Goal: Transaction & Acquisition: Obtain resource

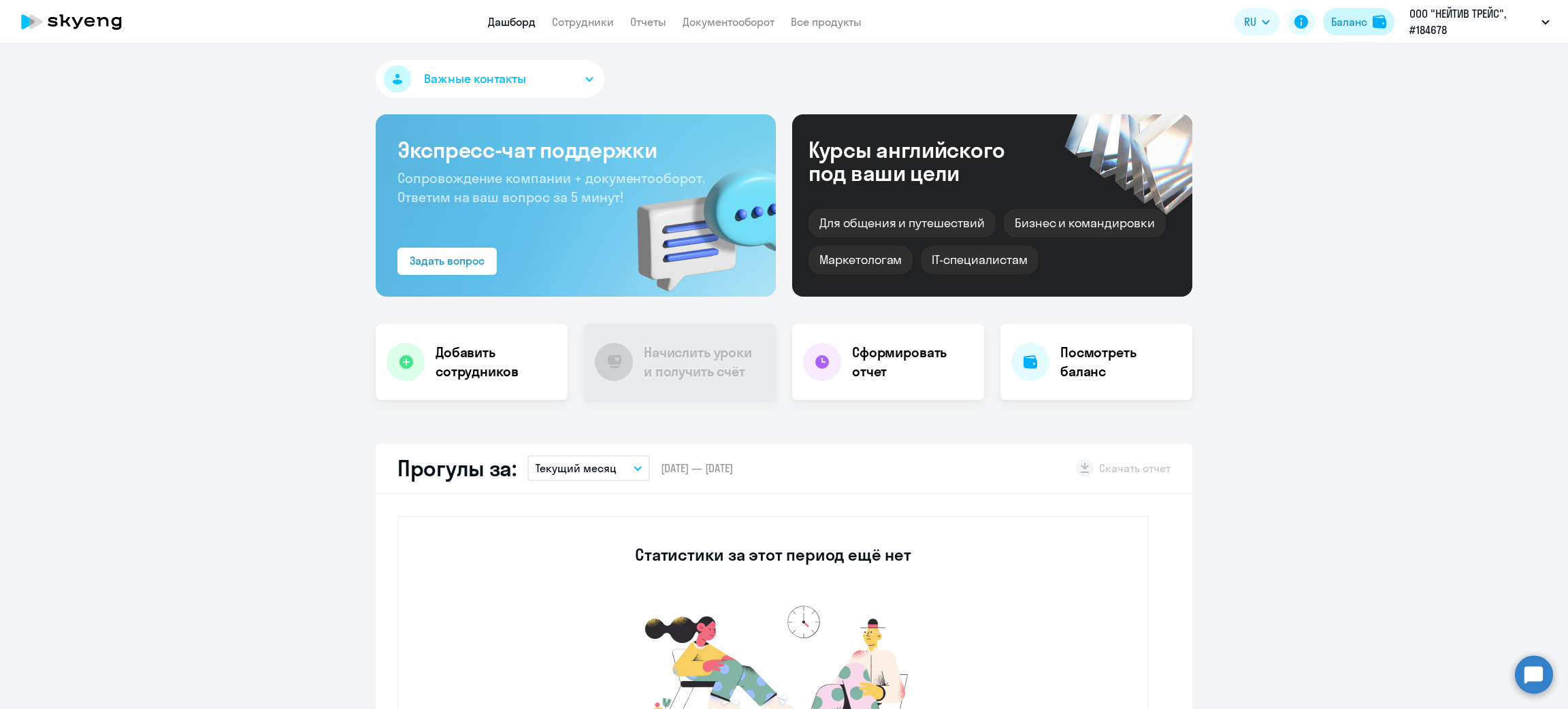
click at [1346, 25] on div "Баланс" at bounding box center [1350, 21] width 36 height 17
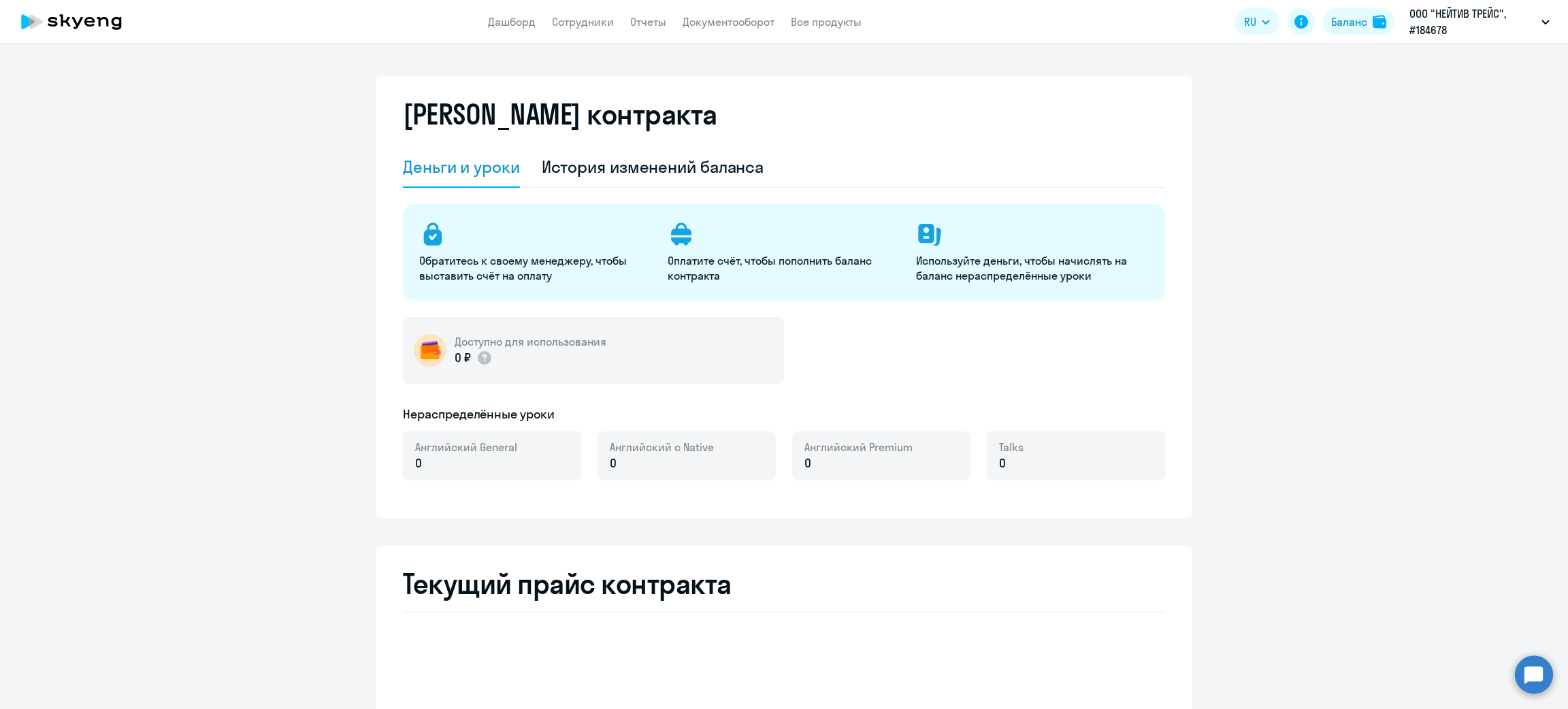
select select "english_adult_not_native_speaker"
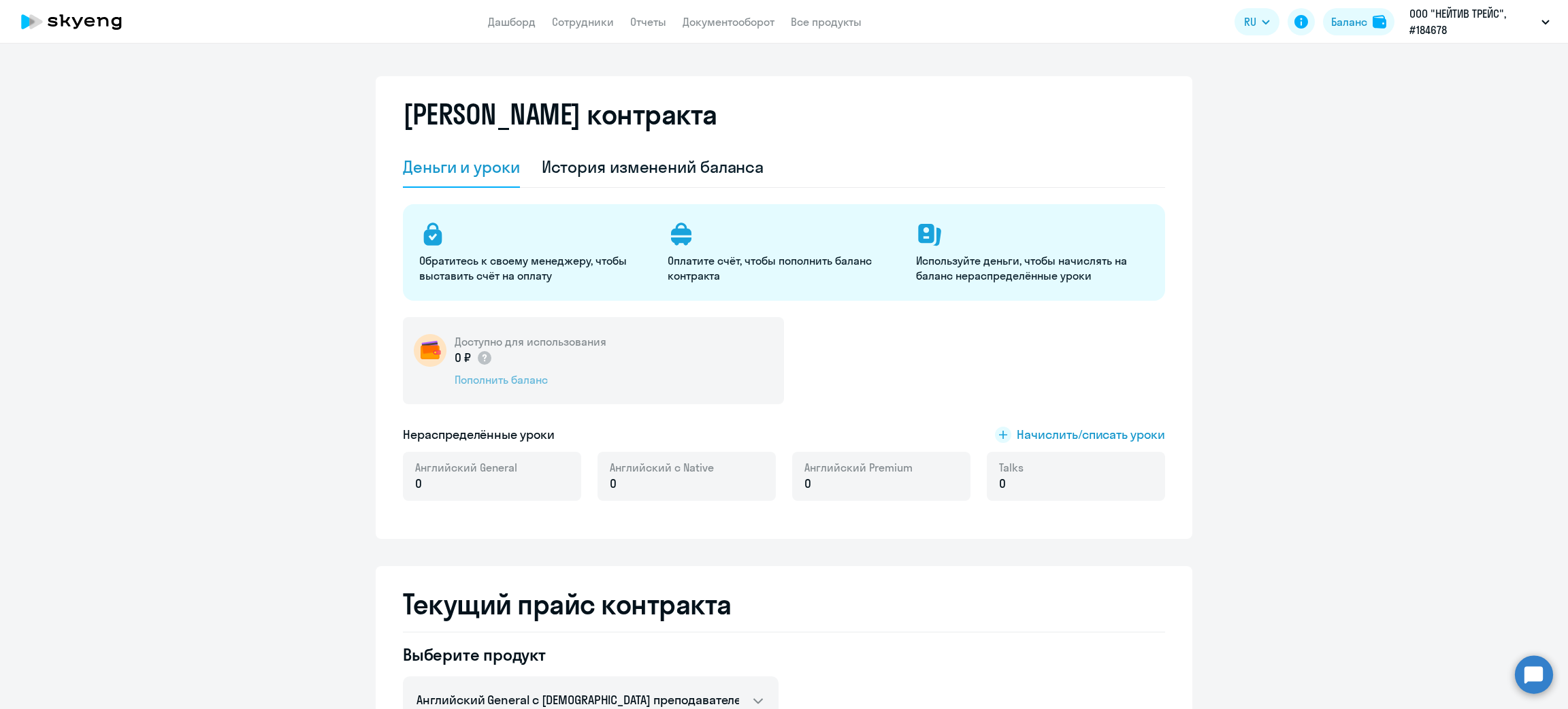
click at [488, 375] on div "Пополнить баланс" at bounding box center [530, 379] width 152 height 15
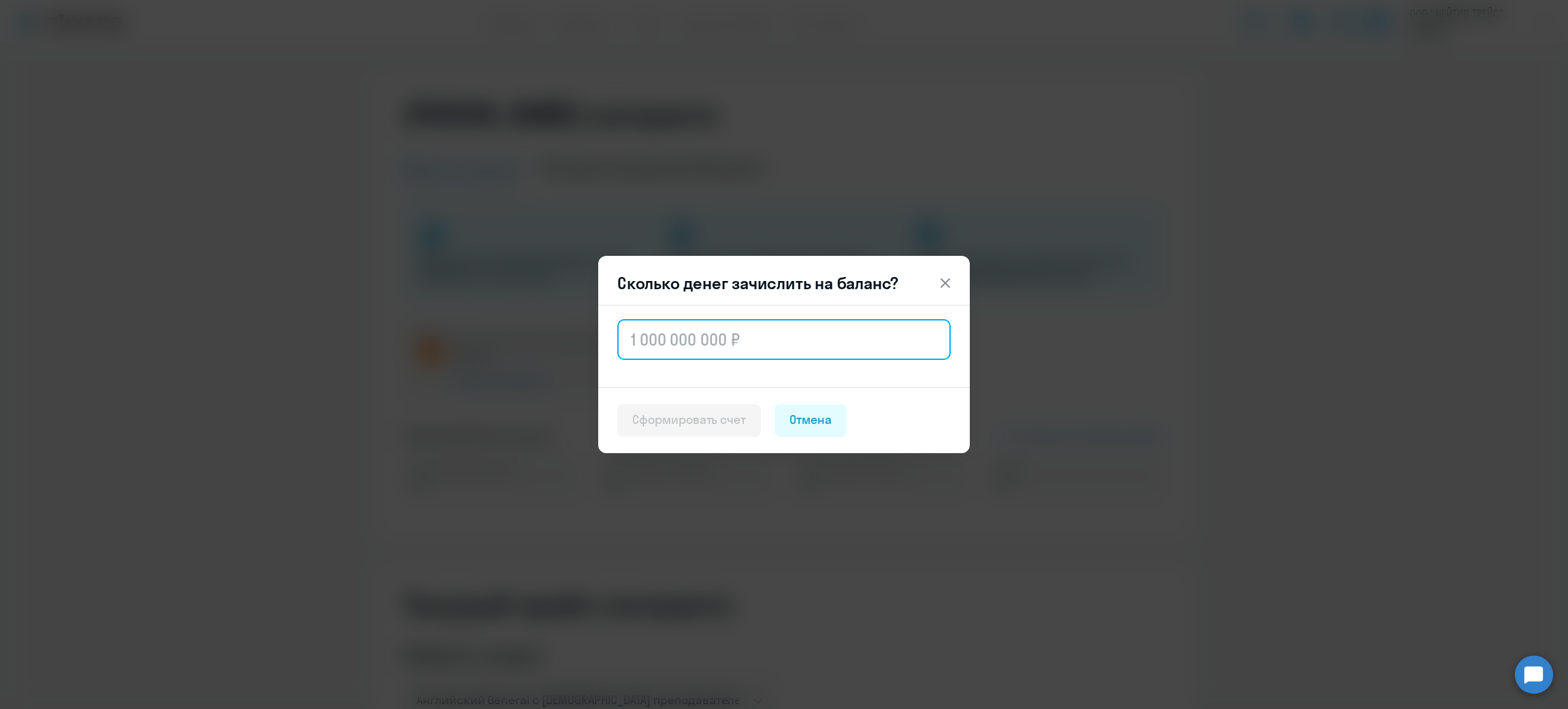
click at [659, 341] on input "text" at bounding box center [784, 340] width 334 height 41
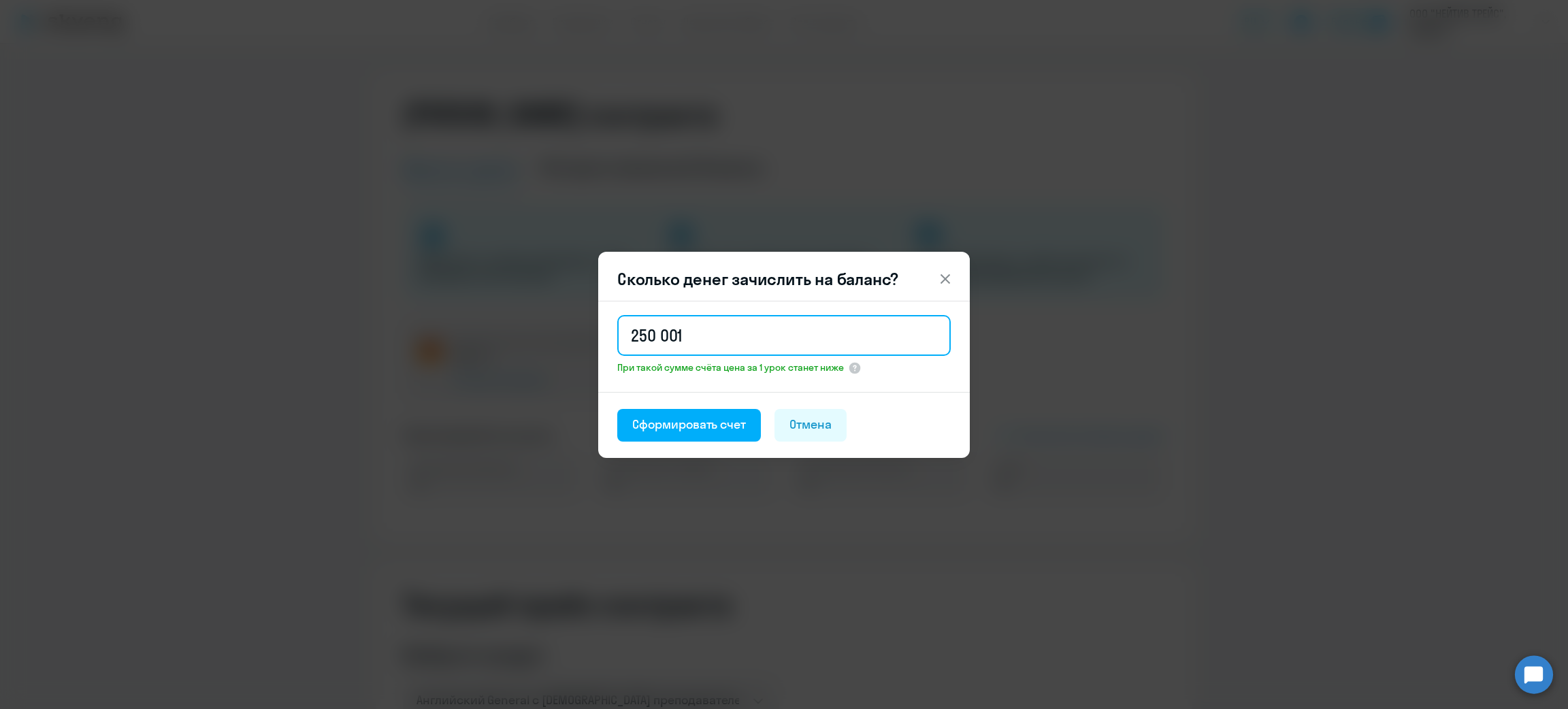
type input "250 001"
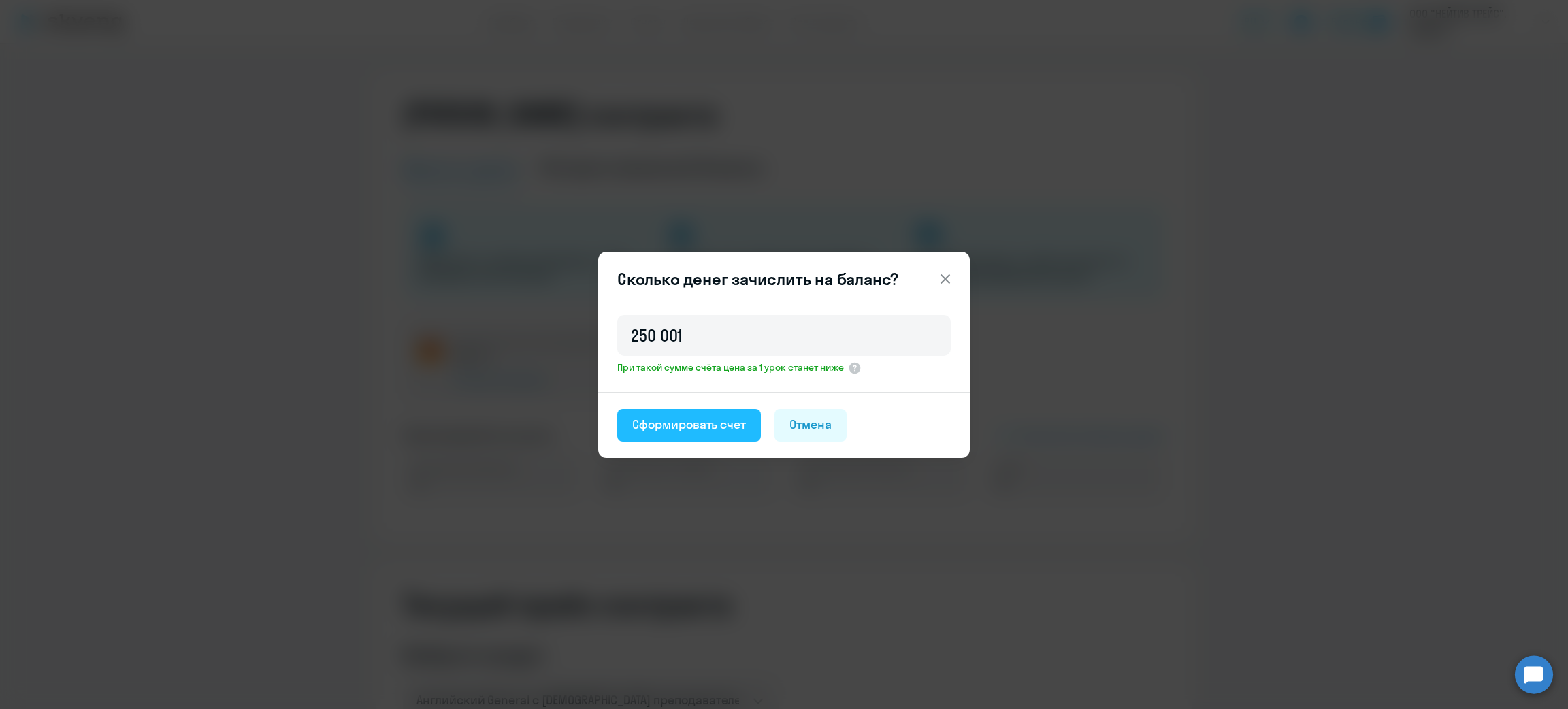
click at [684, 431] on div "Сформировать счет" at bounding box center [689, 424] width 114 height 17
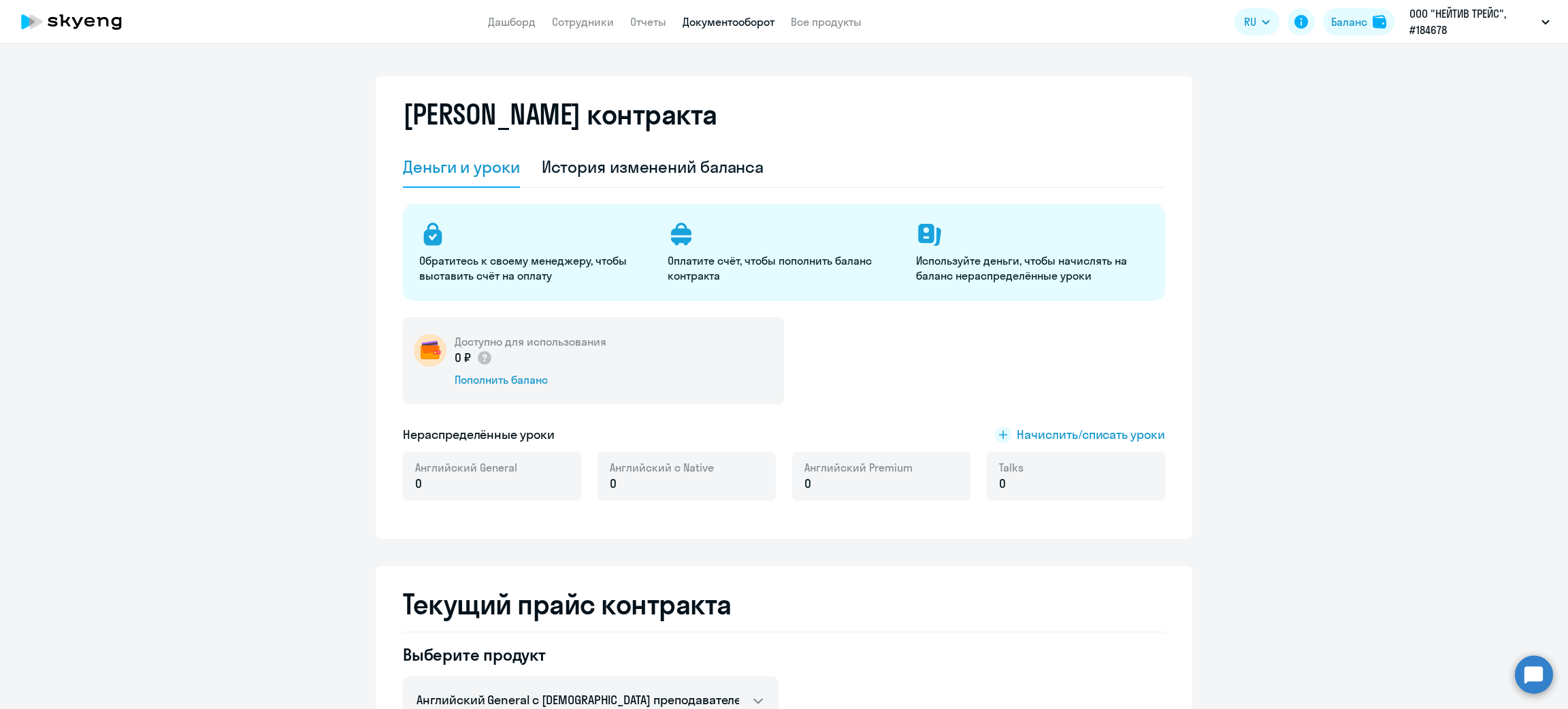
click at [756, 15] on link "Документооборот" at bounding box center [729, 21] width 92 height 13
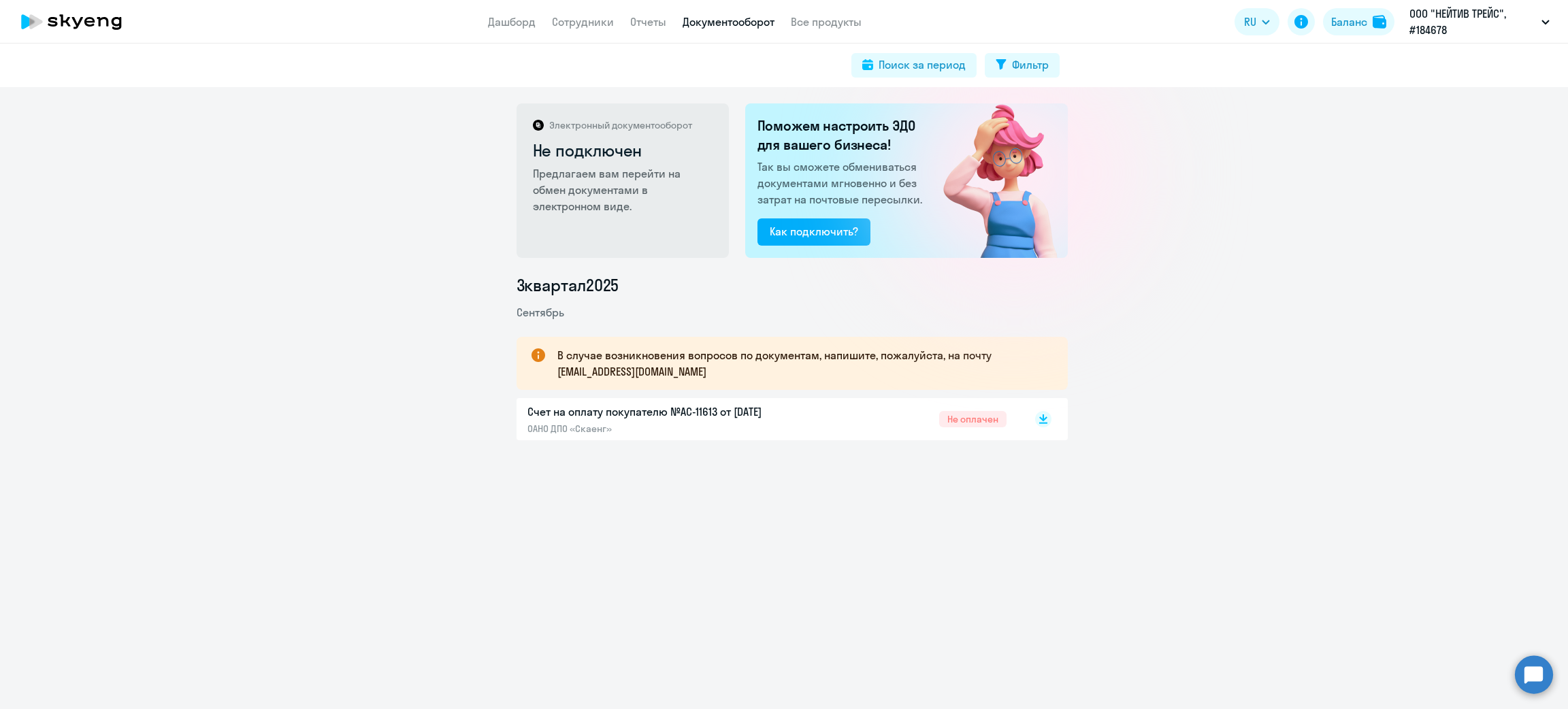
click at [1031, 263] on div at bounding box center [1015, 172] width 243 height 243
click at [1037, 424] on rect at bounding box center [1043, 419] width 17 height 17
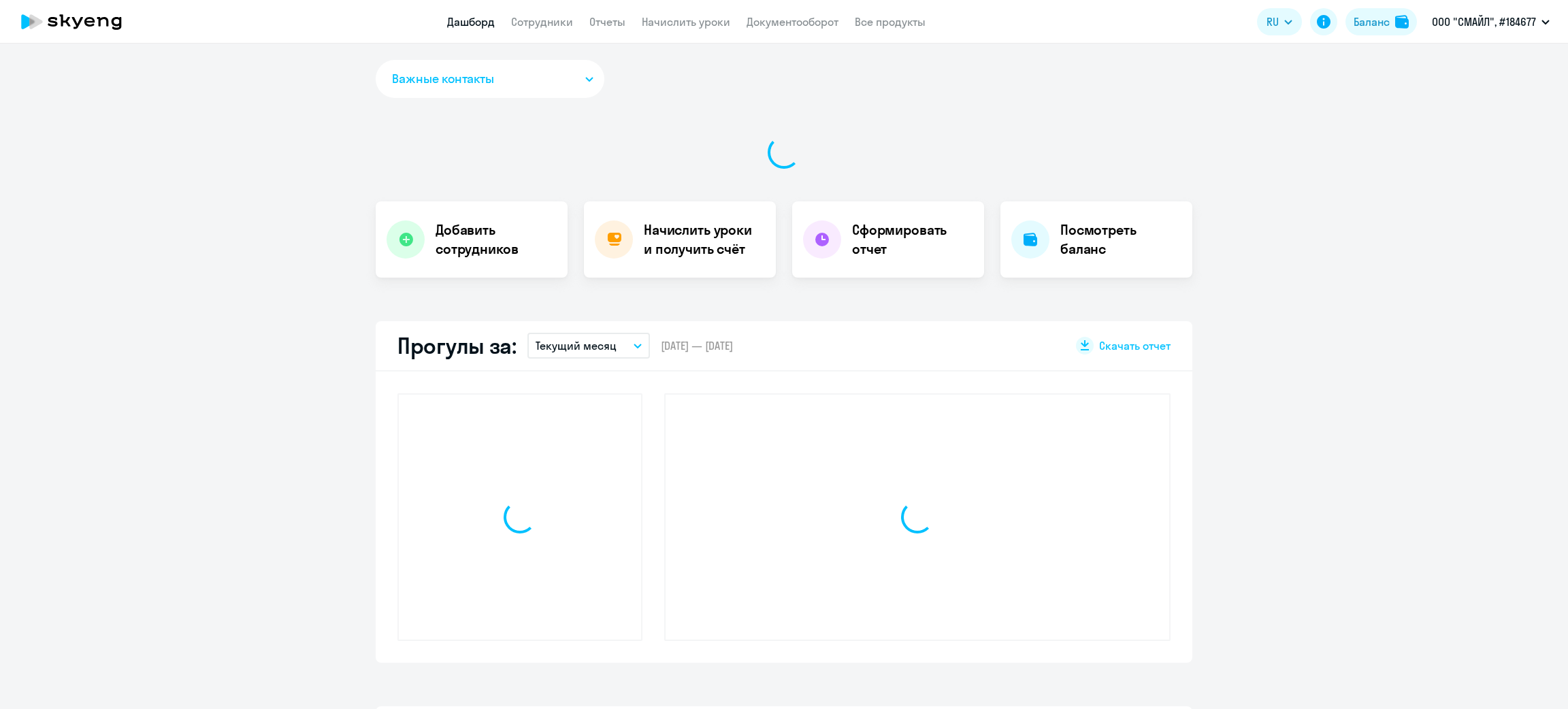
select select "30"
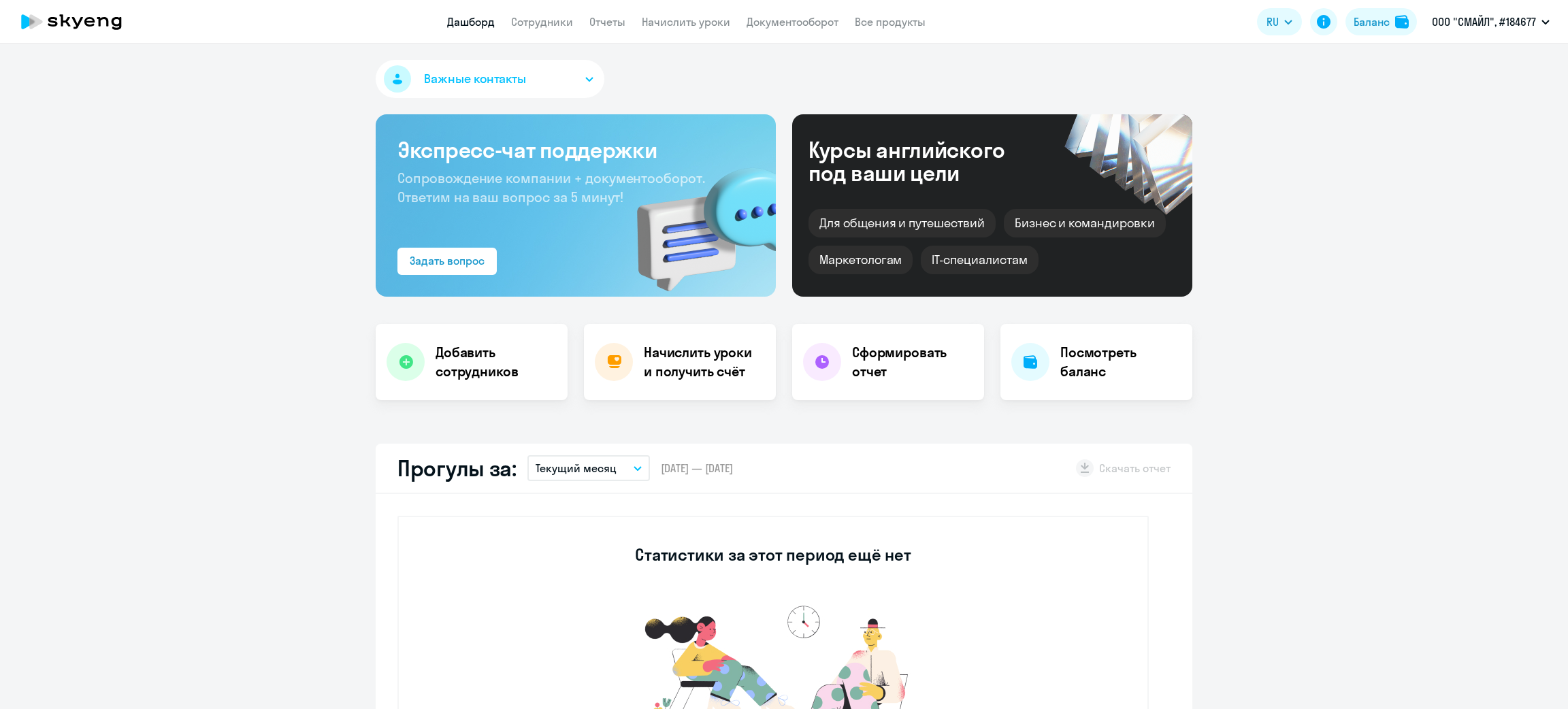
click at [548, 13] on app-menu-item-link "Сотрудники" at bounding box center [542, 22] width 62 height 17
click at [697, 32] on app-header "Дашборд Сотрудники Отчеты Начислить уроки Документооборот Все продукты Дашборд …" at bounding box center [784, 21] width 1568 height 43
click at [701, 32] on app-header "Дашборд Сотрудники Отчеты Начислить уроки Документооборот Все продукты Дашборд …" at bounding box center [784, 21] width 1568 height 43
click at [708, 24] on link "Начислить уроки" at bounding box center [686, 21] width 89 height 13
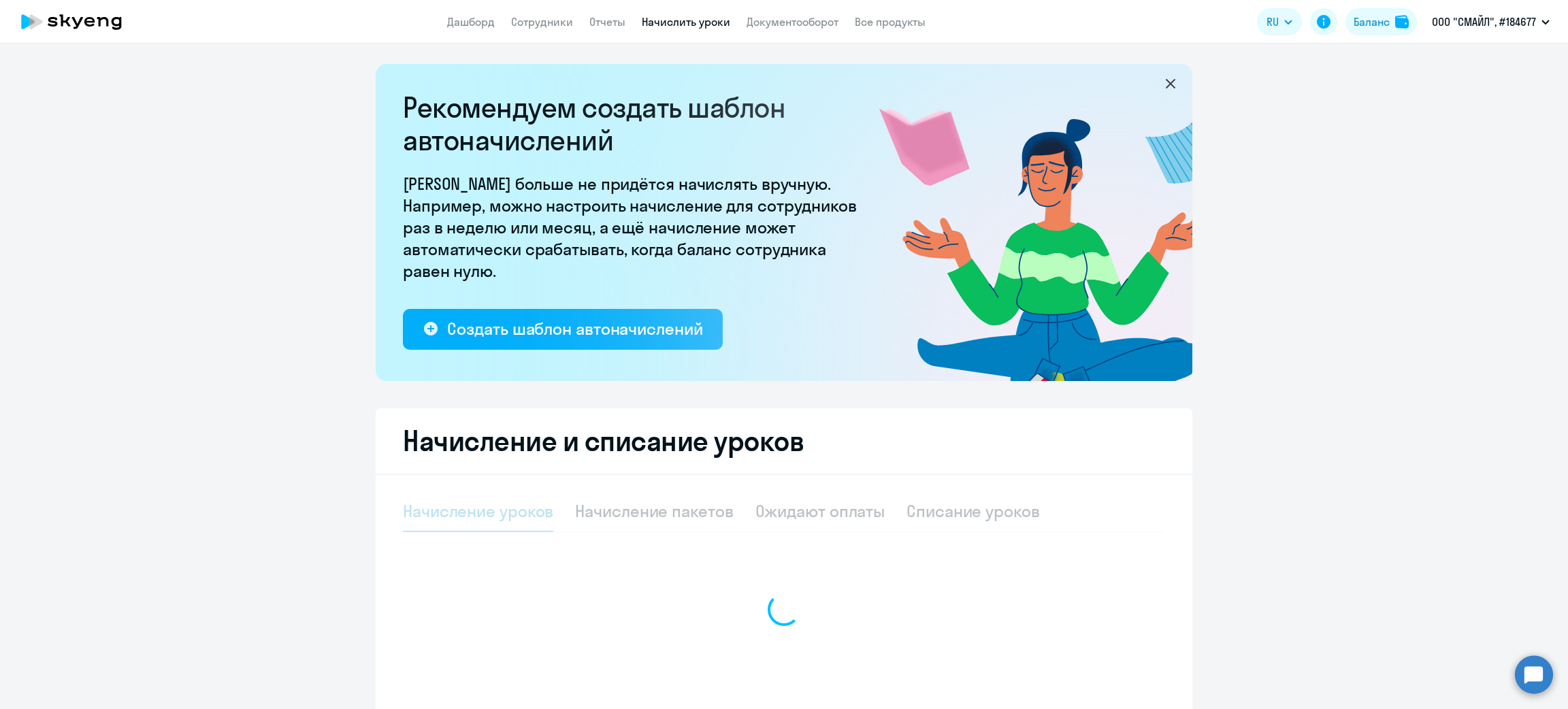
select select "10"
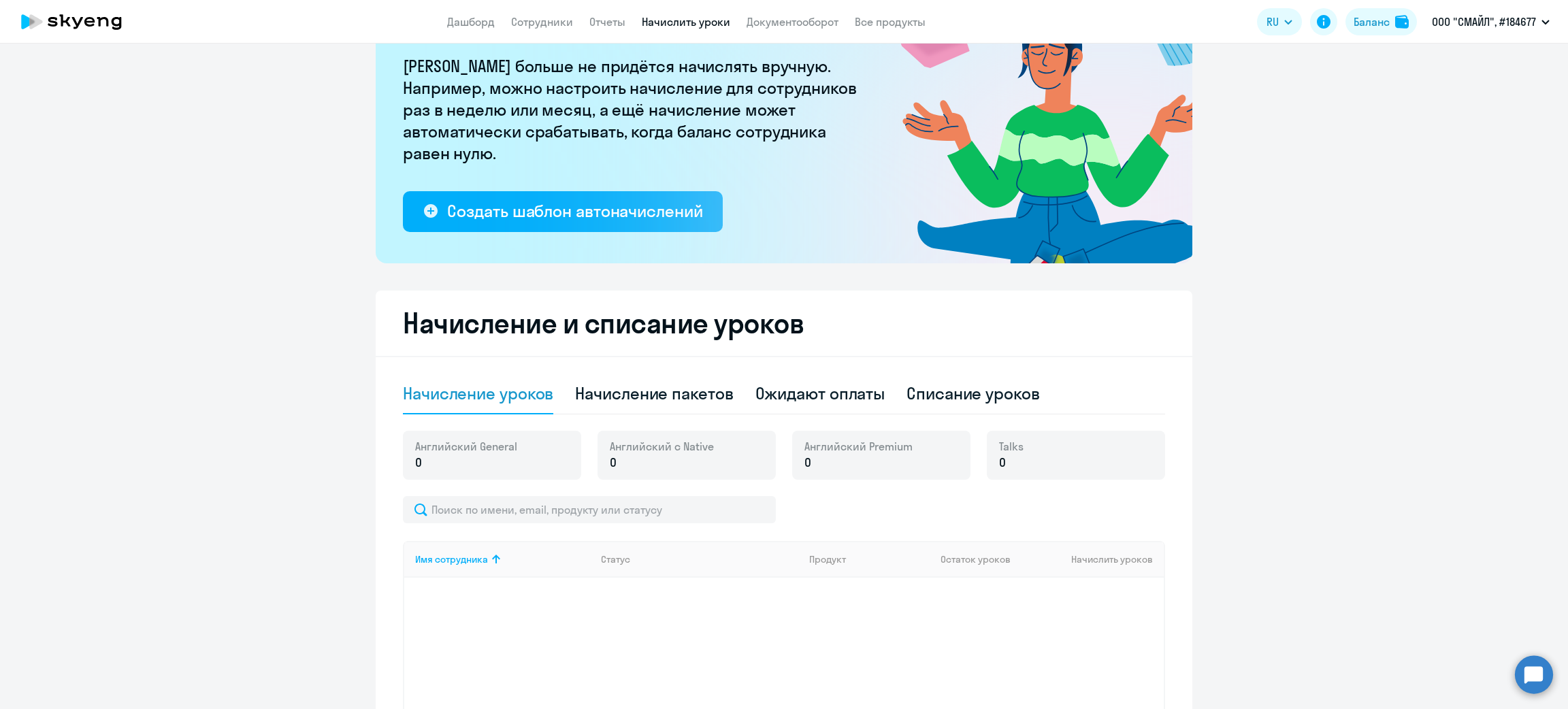
scroll to position [267, 0]
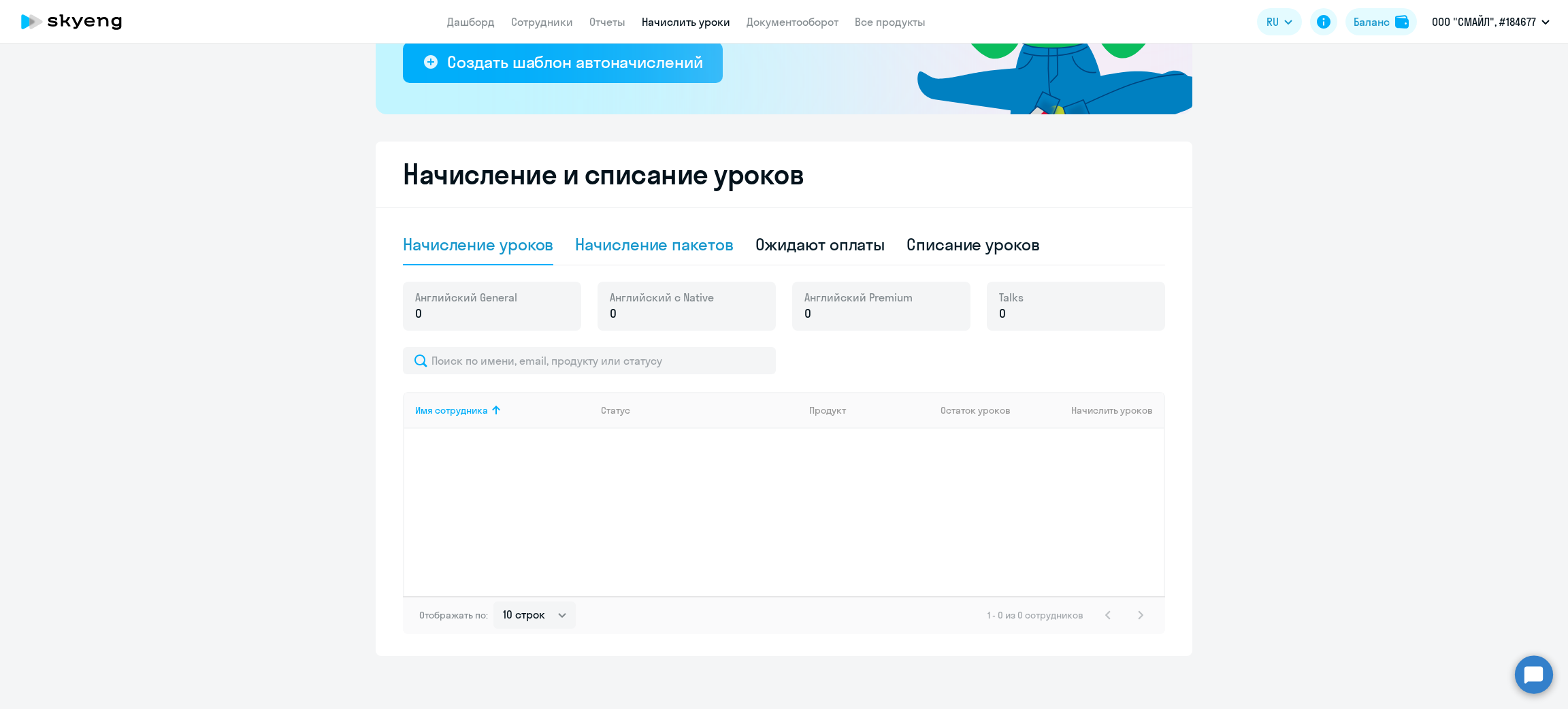
click at [623, 227] on div "Начисление пакетов" at bounding box center [654, 245] width 158 height 41
select select "10"
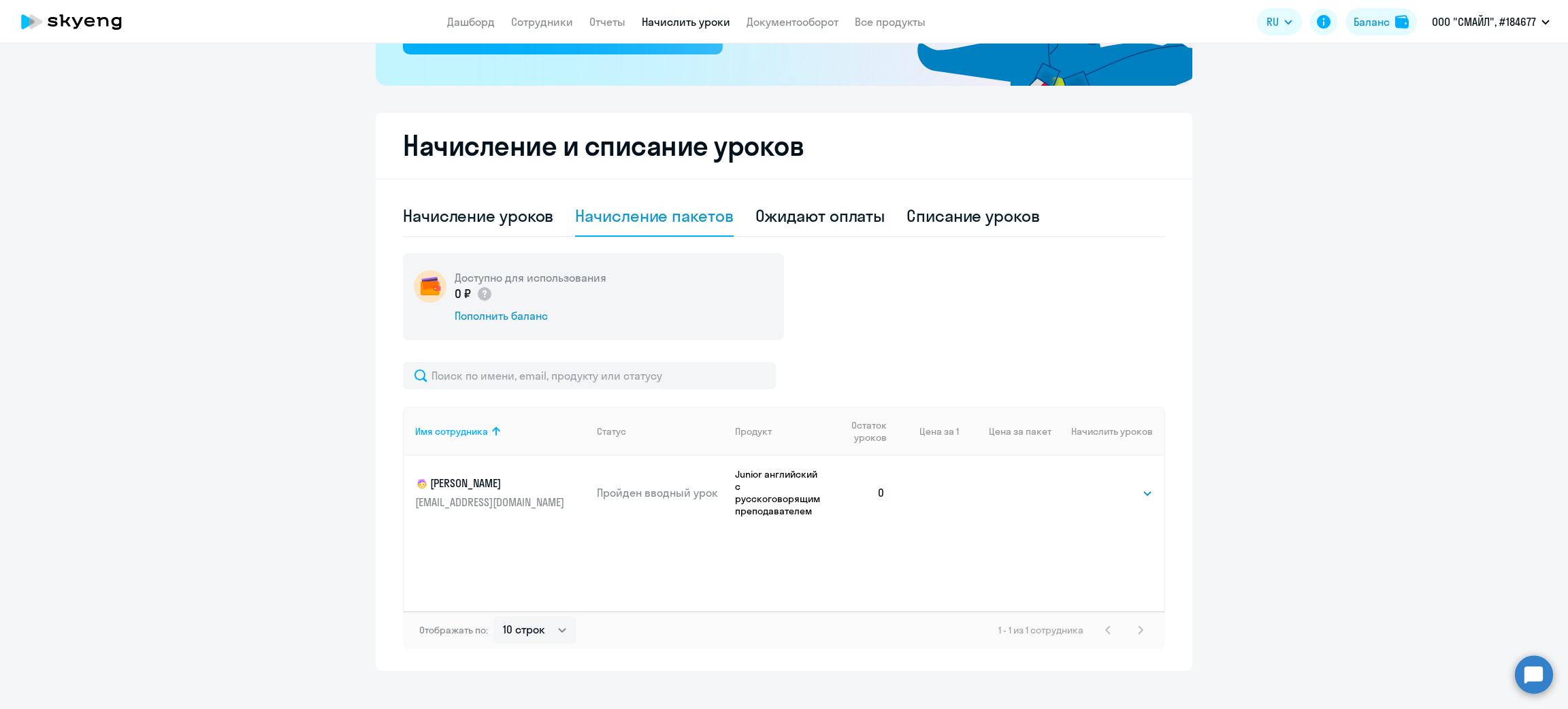
scroll to position [311, 0]
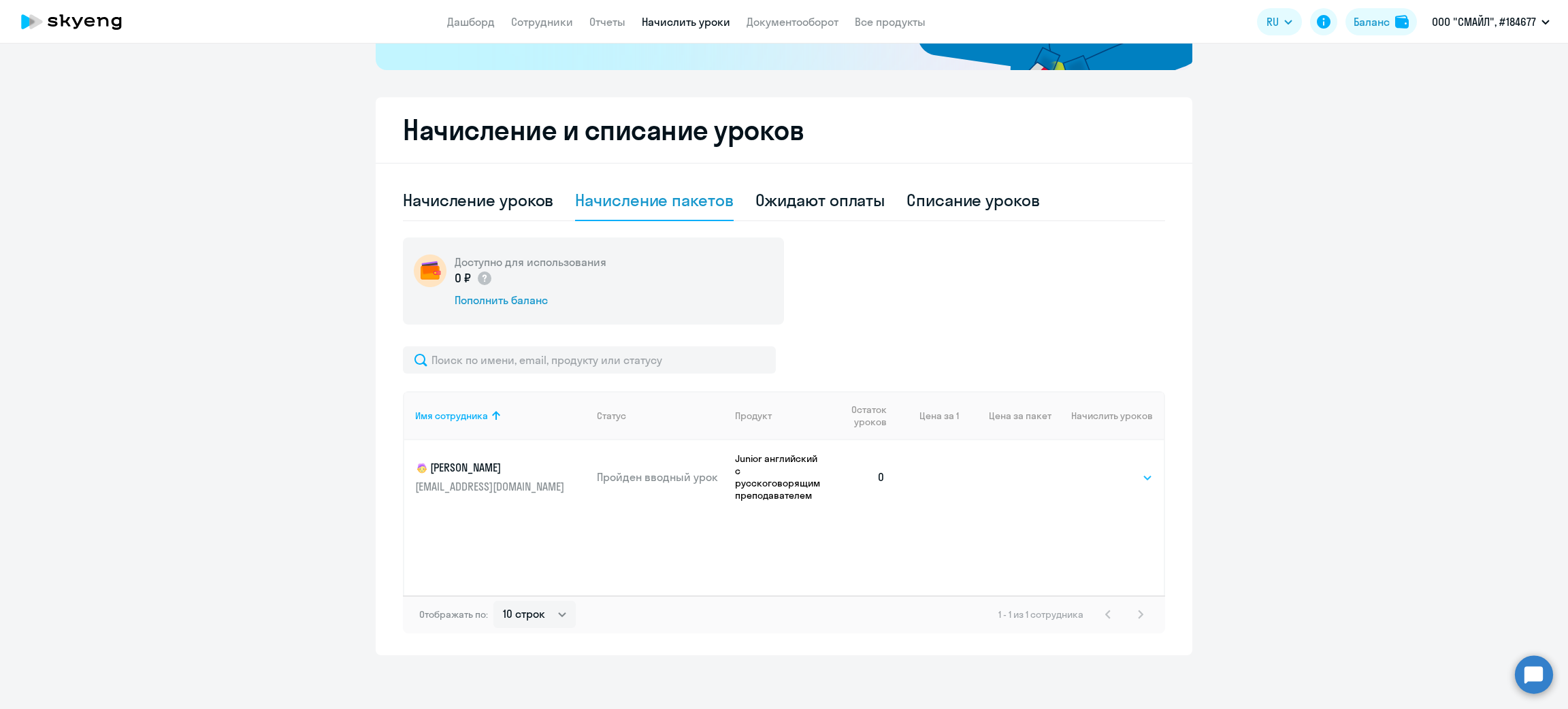
click at [1124, 475] on select "Выбрать 4 8 16 32 64 96 128" at bounding box center [1125, 477] width 56 height 17
select select "16"
click at [1097, 470] on select "Выбрать 4 8 16 32 64 96 128" at bounding box center [1125, 477] width 56 height 17
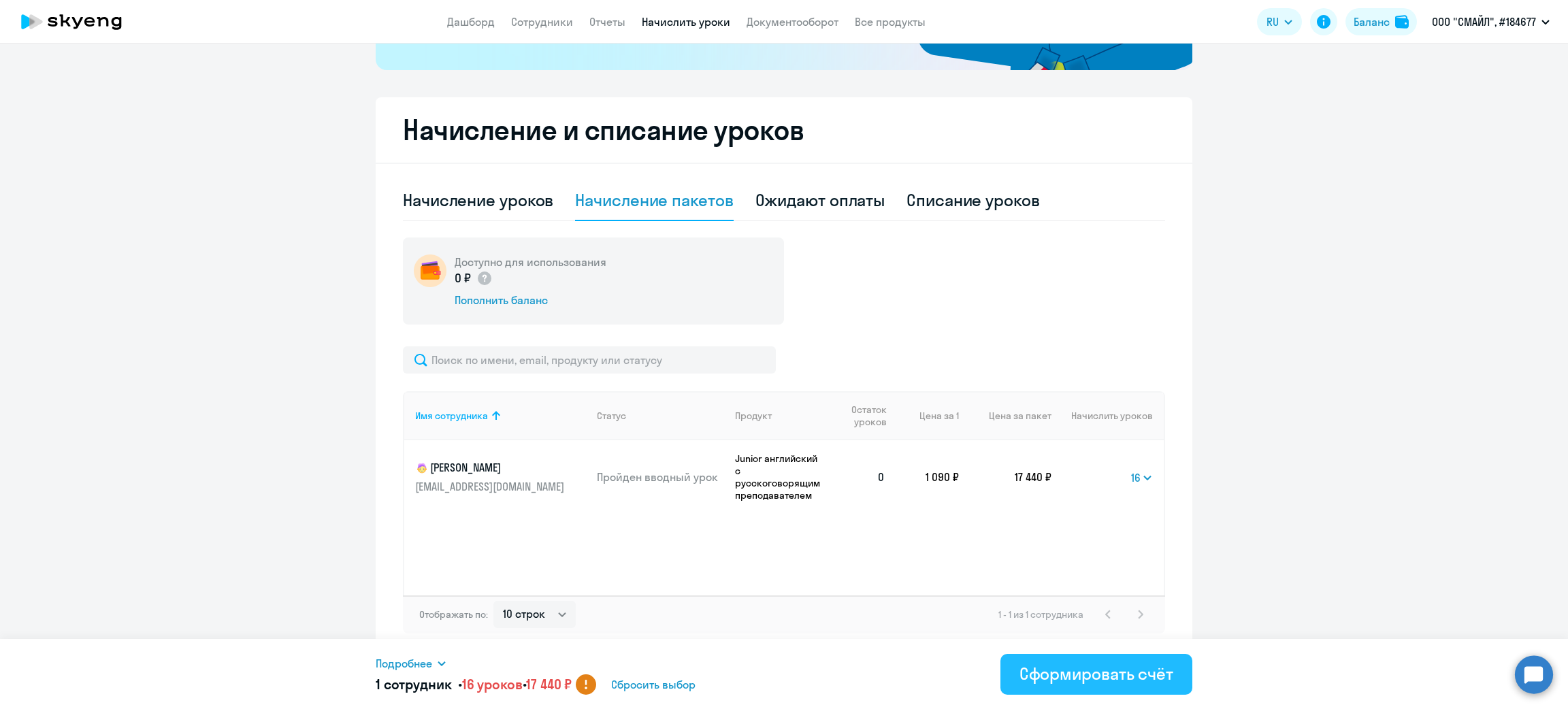
click at [1072, 668] on div "Сформировать счёт" at bounding box center [1096, 674] width 154 height 22
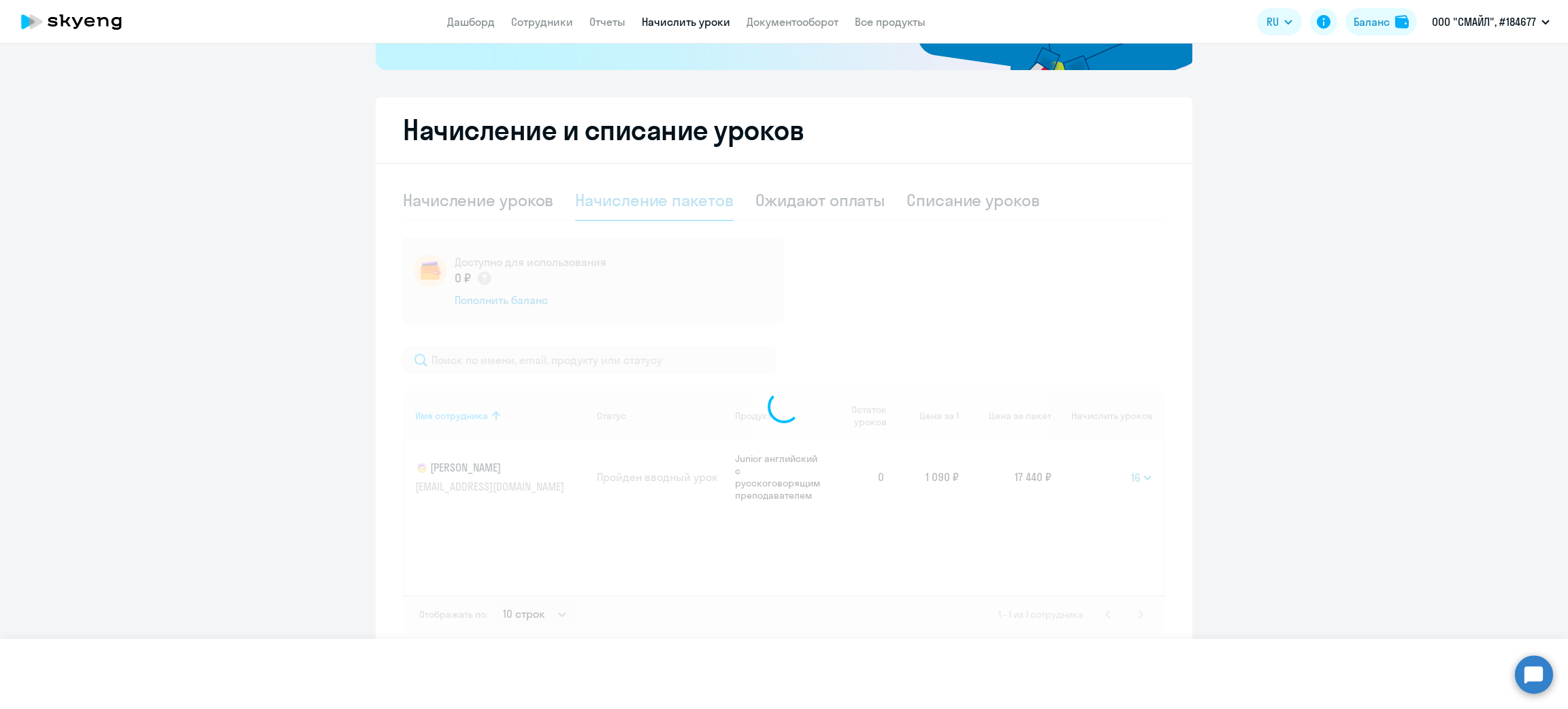
select select
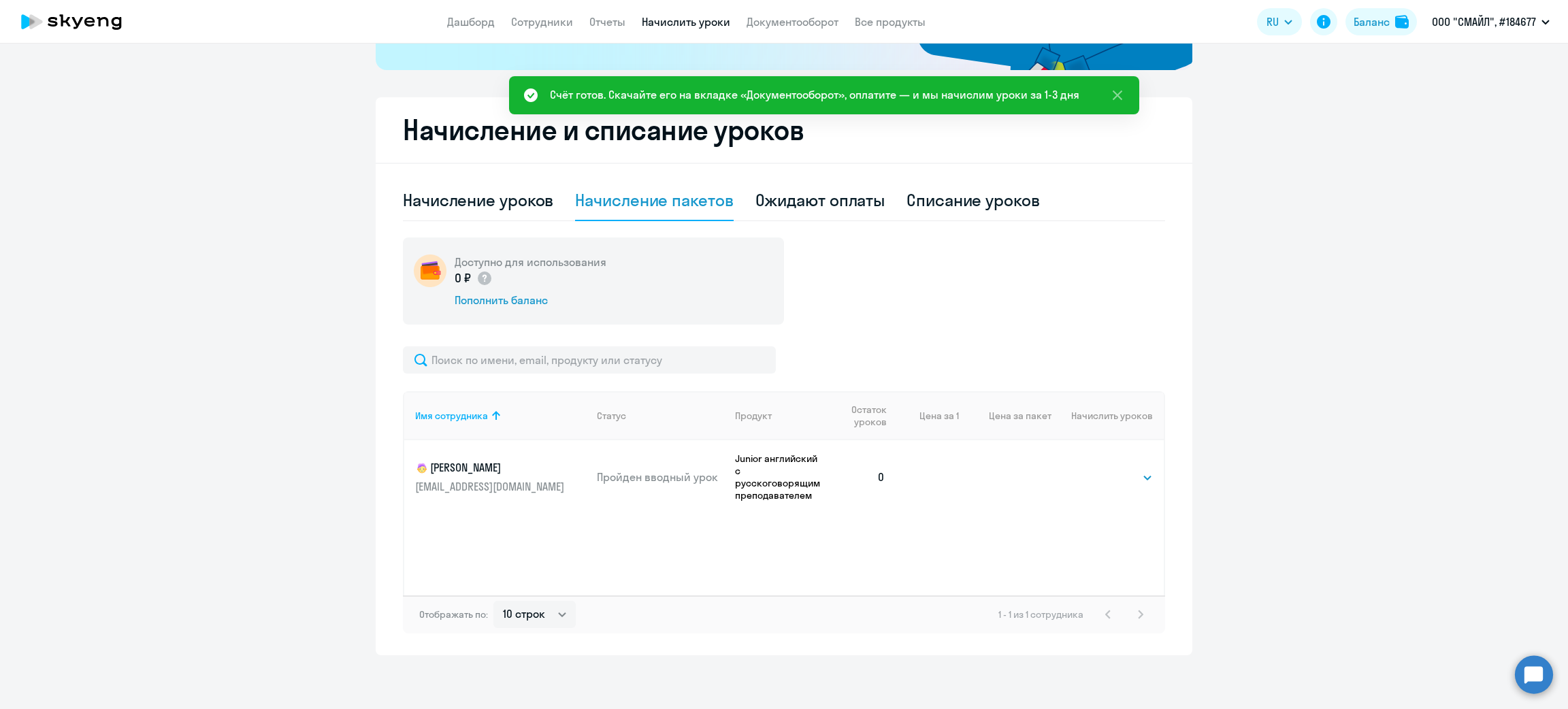
scroll to position [107, 0]
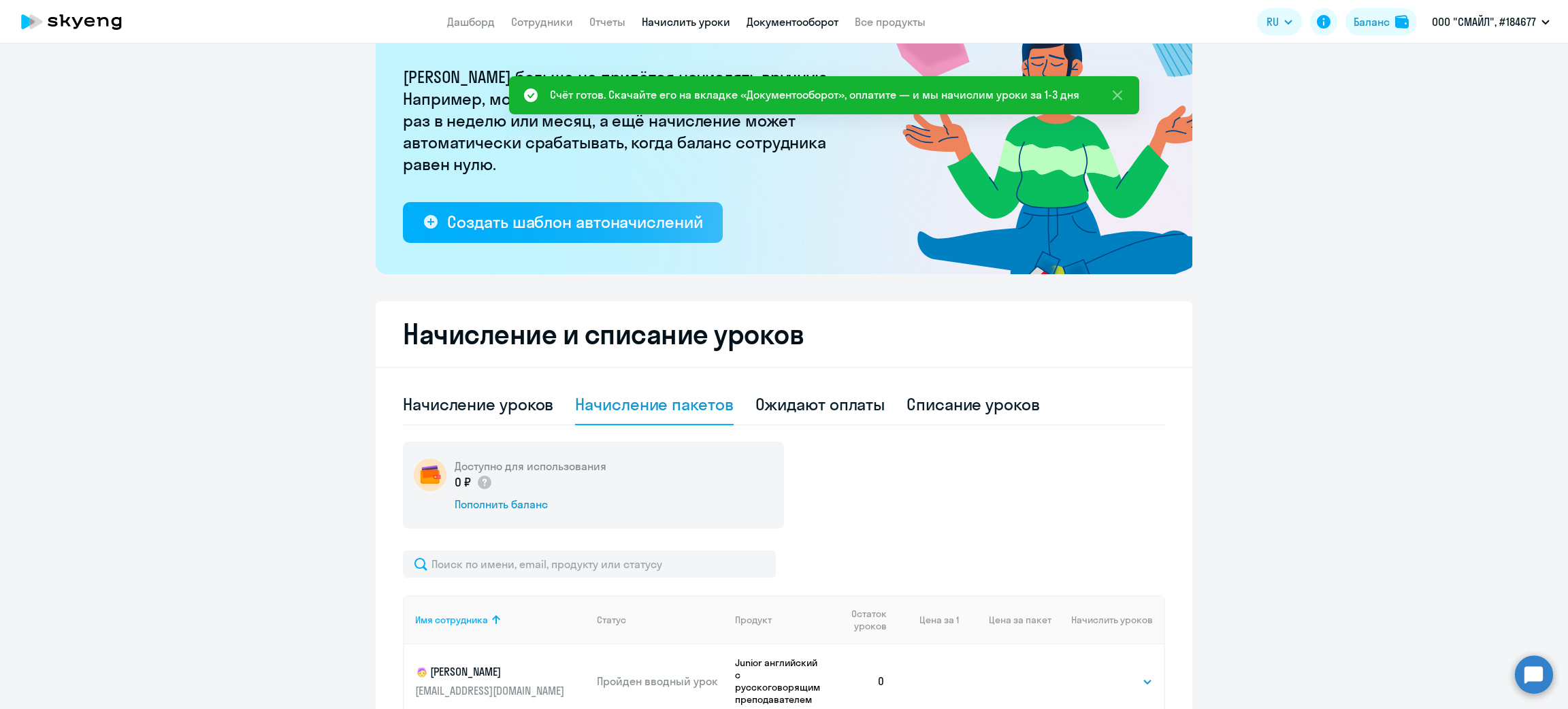
click at [790, 24] on link "Документооборот" at bounding box center [793, 21] width 92 height 13
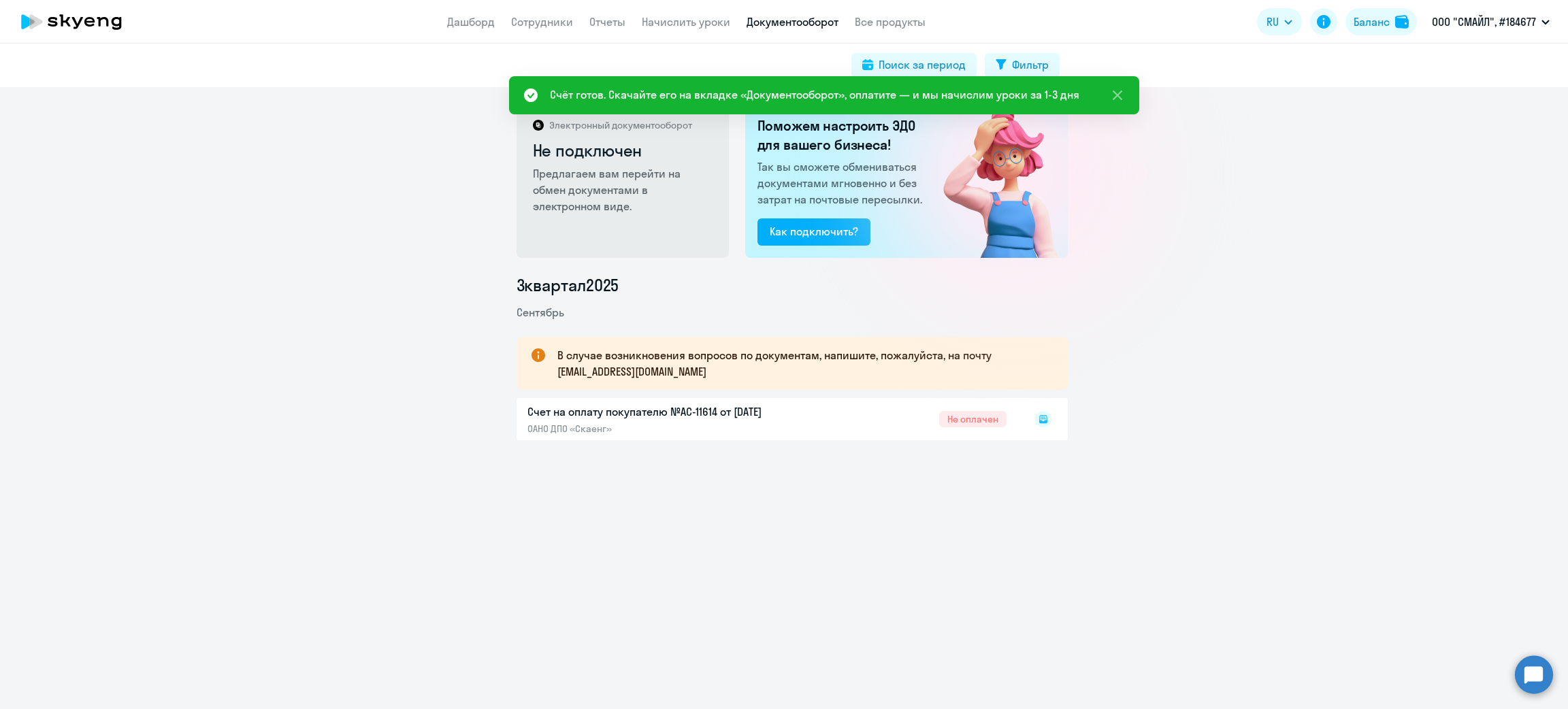
click at [1039, 415] on rect at bounding box center [1043, 419] width 17 height 17
click at [1039, 417] on icon at bounding box center [1043, 419] width 8 height 8
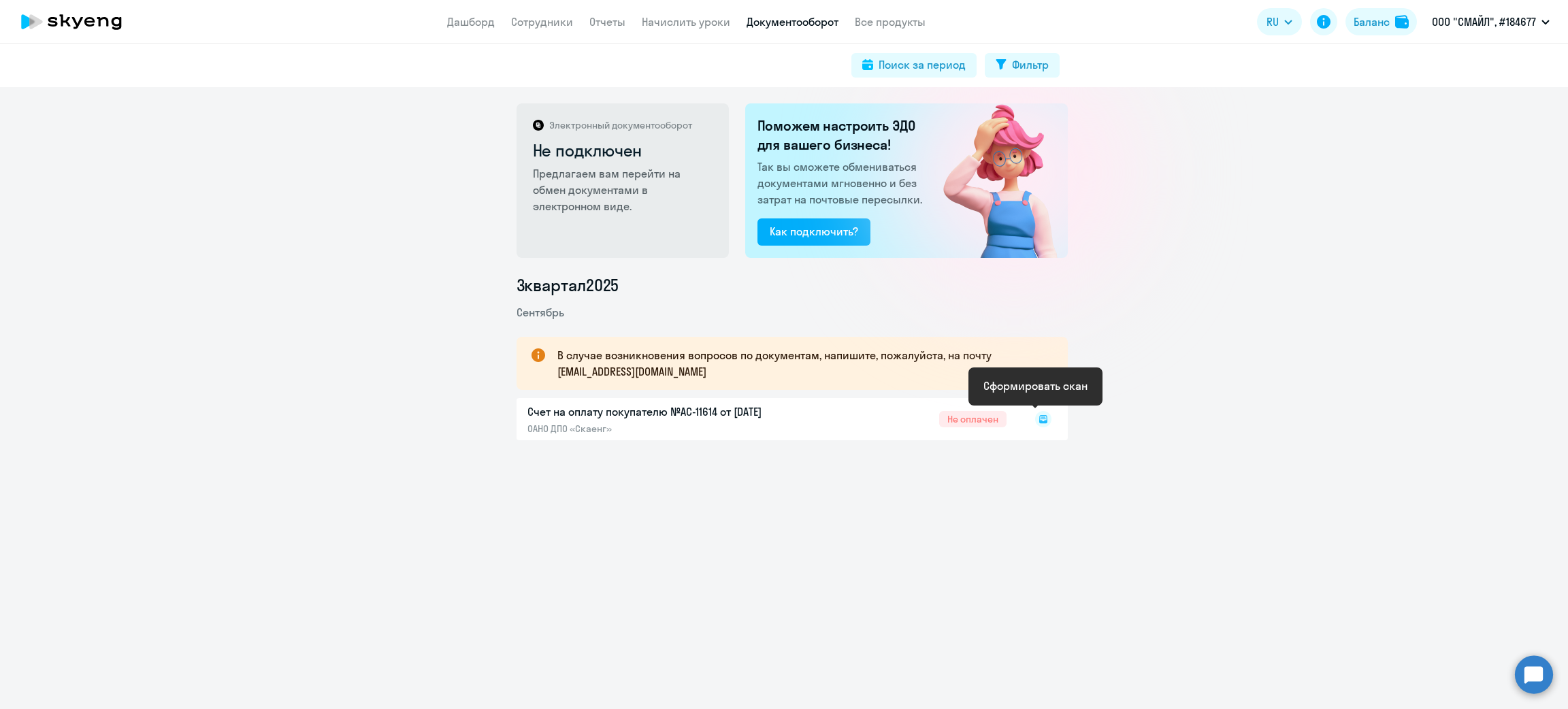
click at [1037, 420] on icon at bounding box center [1043, 419] width 17 height 17
click at [1039, 422] on icon at bounding box center [1043, 419] width 8 height 8
click at [1039, 423] on icon at bounding box center [1043, 419] width 8 height 8
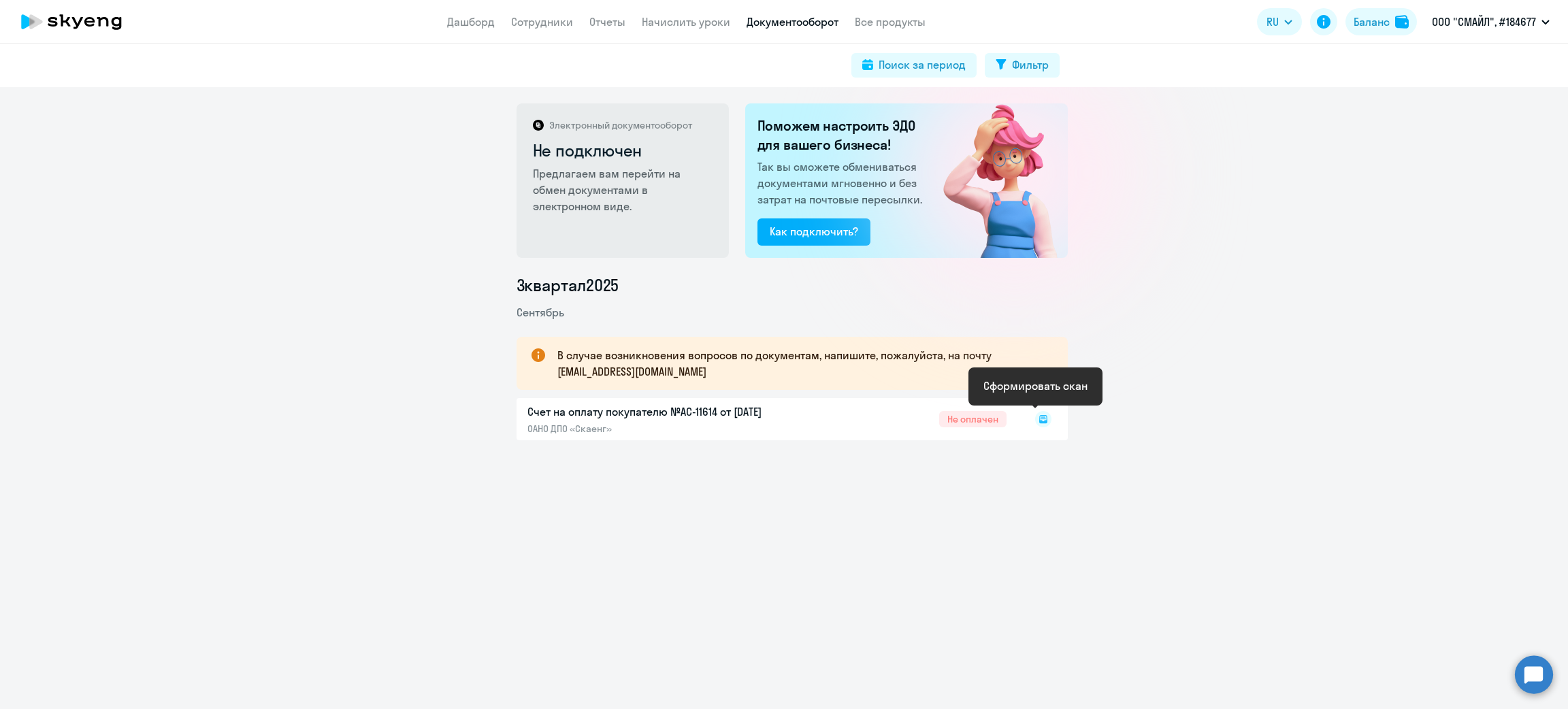
click at [1039, 422] on icon at bounding box center [1043, 419] width 8 height 8
click at [1039, 420] on icon at bounding box center [1043, 419] width 8 height 8
click at [1035, 420] on icon at bounding box center [1043, 419] width 17 height 17
click at [1035, 420] on rect at bounding box center [1043, 419] width 17 height 17
click at [1035, 418] on rect at bounding box center [1043, 419] width 17 height 17
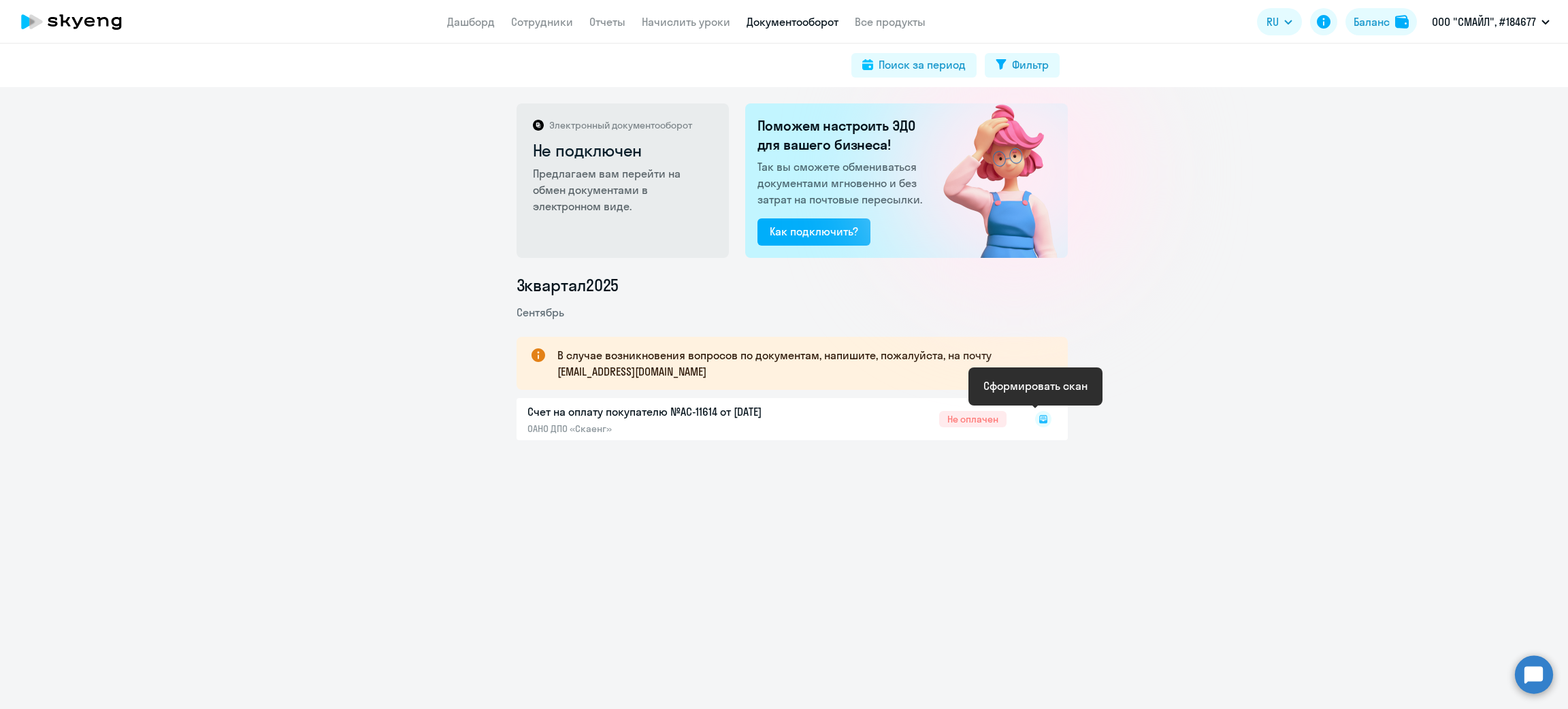
drag, startPoint x: 1110, startPoint y: 444, endPoint x: 1036, endPoint y: 428, distance: 75.7
click at [1061, 435] on div "Электронный документооборот Не подключен Предлагаем вам перейти на обмен докуме…" at bounding box center [784, 398] width 1568 height 622
drag, startPoint x: 1036, startPoint y: 428, endPoint x: 1031, endPoint y: 422, distance: 7.8
click at [1034, 424] on div at bounding box center [1029, 420] width 45 height 32
click at [1039, 420] on icon at bounding box center [1043, 419] width 8 height 8
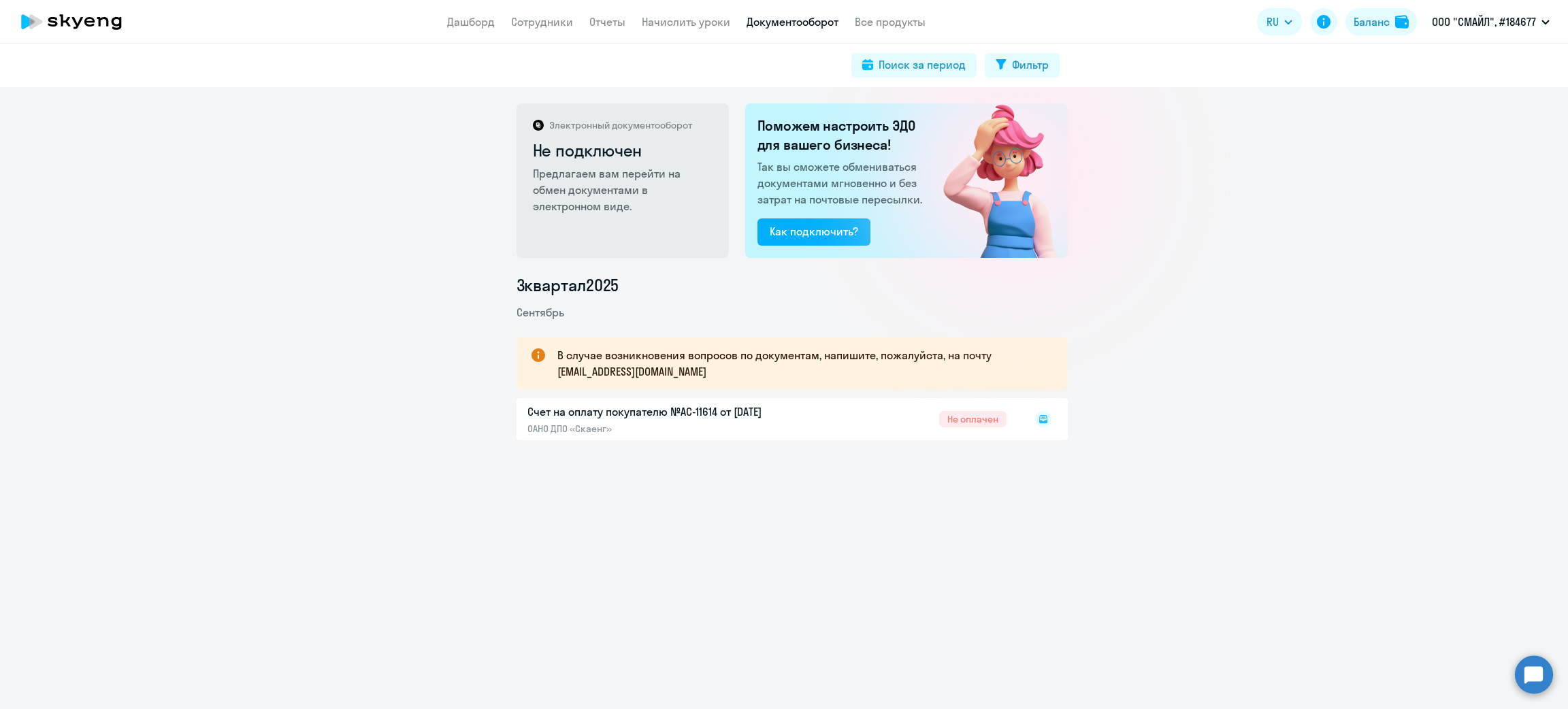
click at [1035, 415] on icon at bounding box center [1043, 419] width 17 height 17
click at [1035, 414] on rect at bounding box center [1043, 419] width 17 height 17
click at [1035, 415] on rect at bounding box center [1043, 419] width 17 height 17
click at [1033, 420] on div at bounding box center [1029, 420] width 45 height 32
click at [1043, 420] on div "Счет на оплату покупателю №AC-11614 от [DATE] ОАНО ДПО «Скаенг» Не оплачен" at bounding box center [793, 419] width 552 height 42
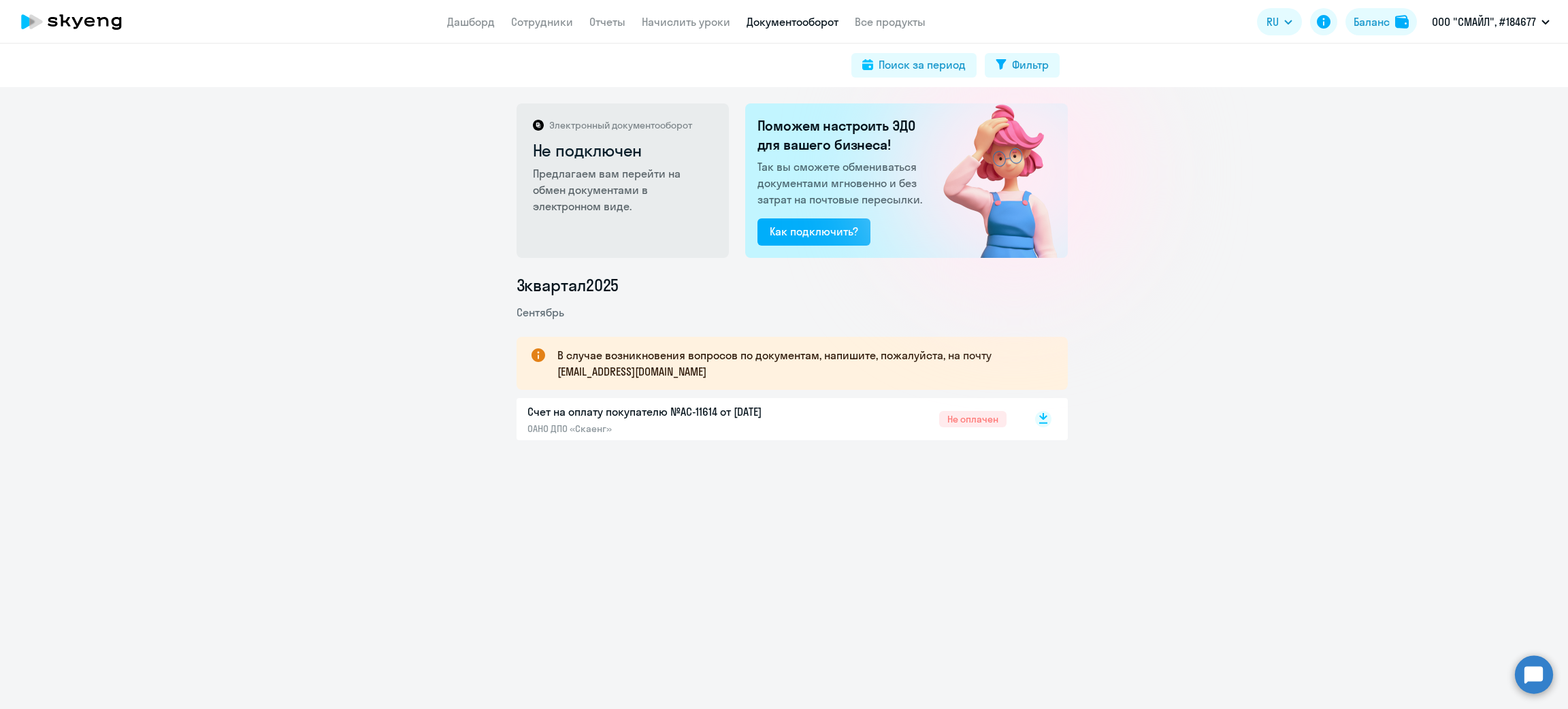
click at [1036, 426] on rect at bounding box center [1043, 419] width 17 height 17
